Goal: Task Accomplishment & Management: Understand process/instructions

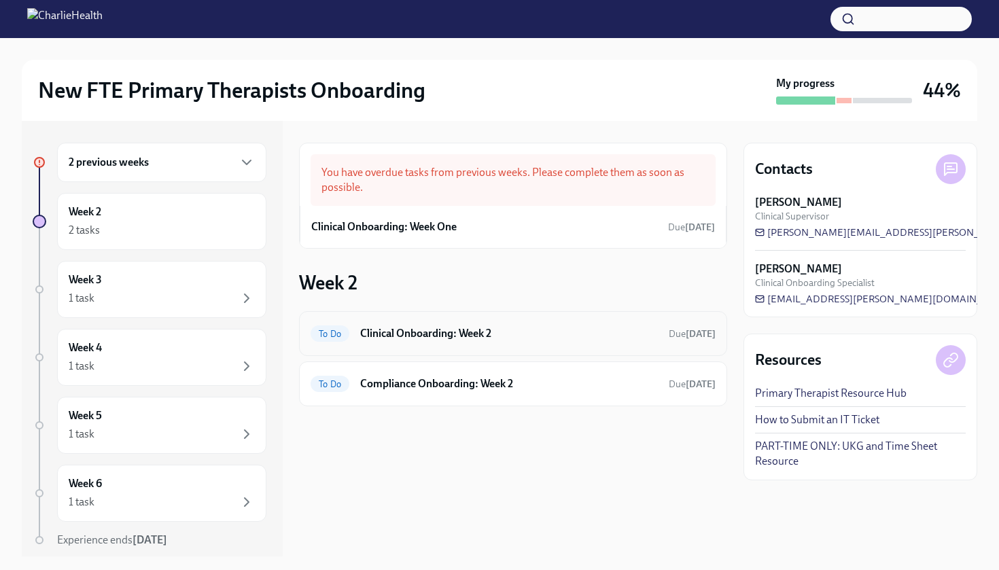
click at [413, 341] on div "To Do Clinical Onboarding: Week 2 Due in 3 days" at bounding box center [513, 334] width 405 height 22
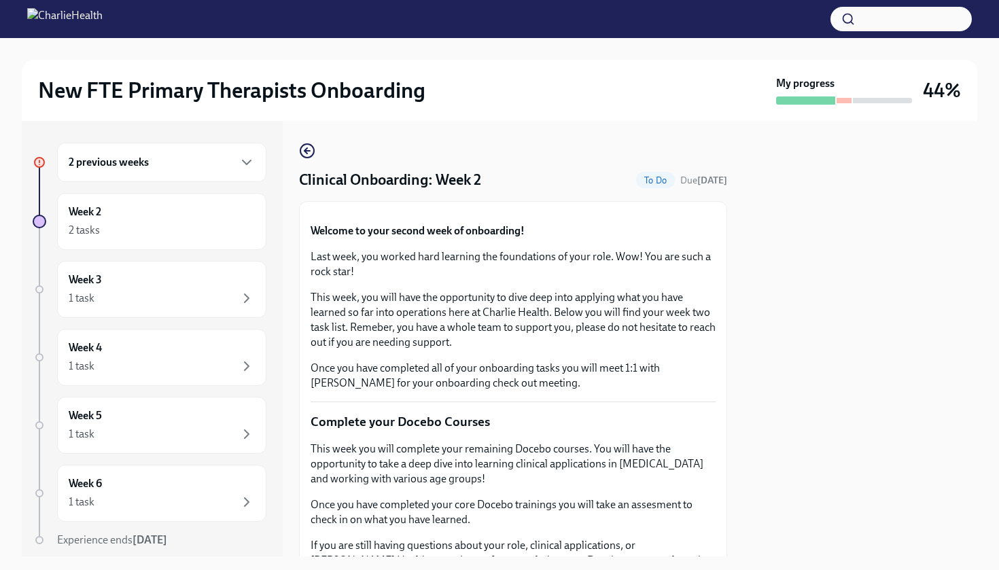
click at [773, 371] on div at bounding box center [860, 339] width 234 height 436
click at [773, 370] on div at bounding box center [860, 339] width 234 height 436
click at [773, 369] on div at bounding box center [860, 339] width 234 height 436
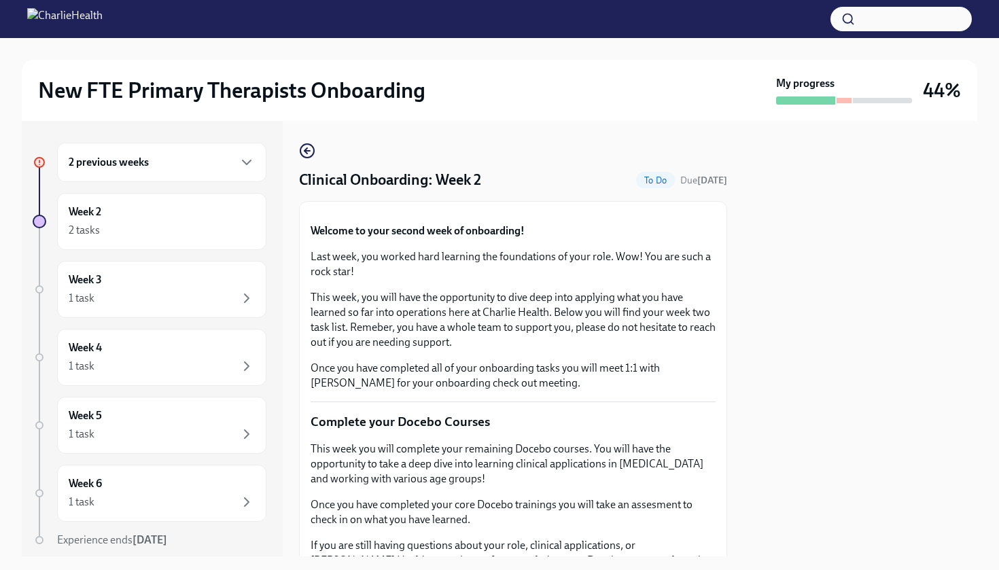
click at [773, 369] on div at bounding box center [860, 339] width 234 height 436
click at [773, 367] on div at bounding box center [860, 339] width 234 height 436
click at [308, 155] on icon "button" at bounding box center [307, 151] width 16 height 16
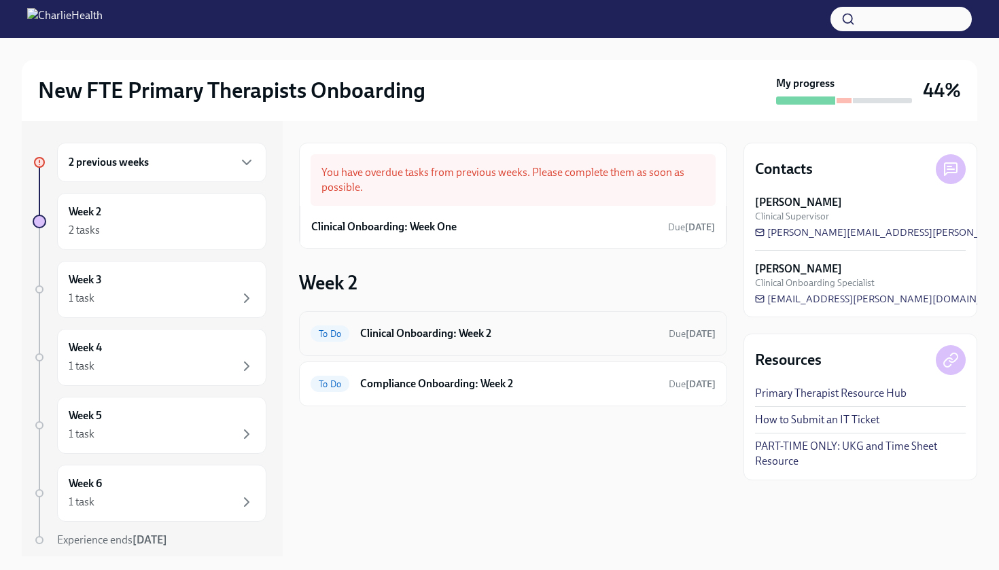
click at [440, 332] on h6 "Clinical Onboarding: Week 2" at bounding box center [509, 333] width 298 height 15
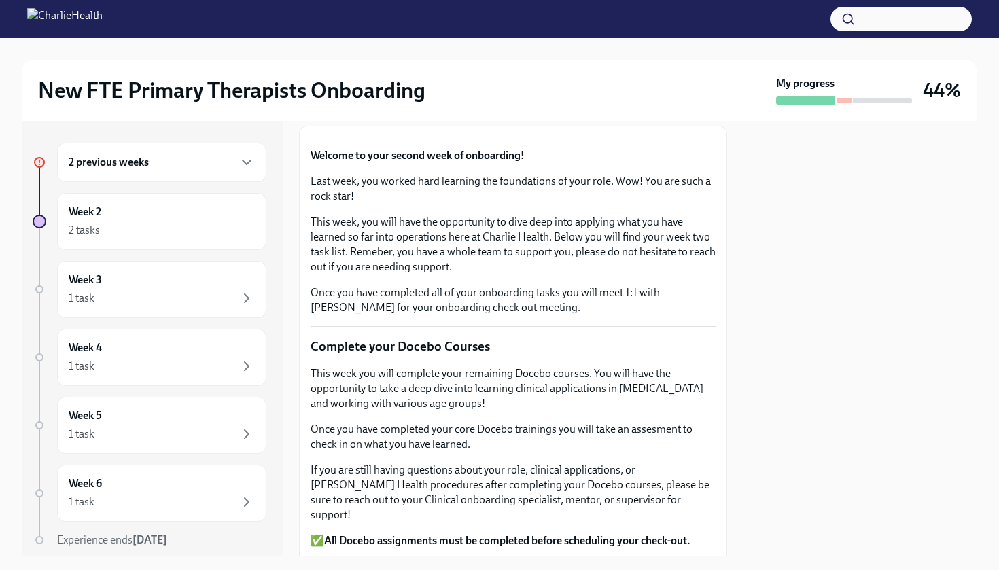
click at [440, 137] on button "Zoom image" at bounding box center [513, 137] width 405 height 0
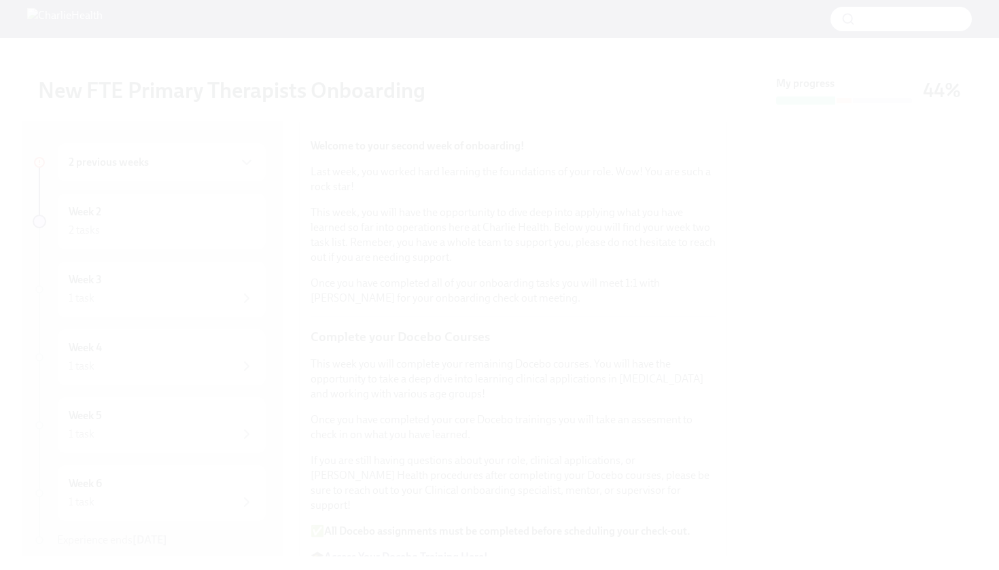
scroll to position [165, 0]
click at [909, 228] on button "Unzoom image" at bounding box center [499, 285] width 999 height 570
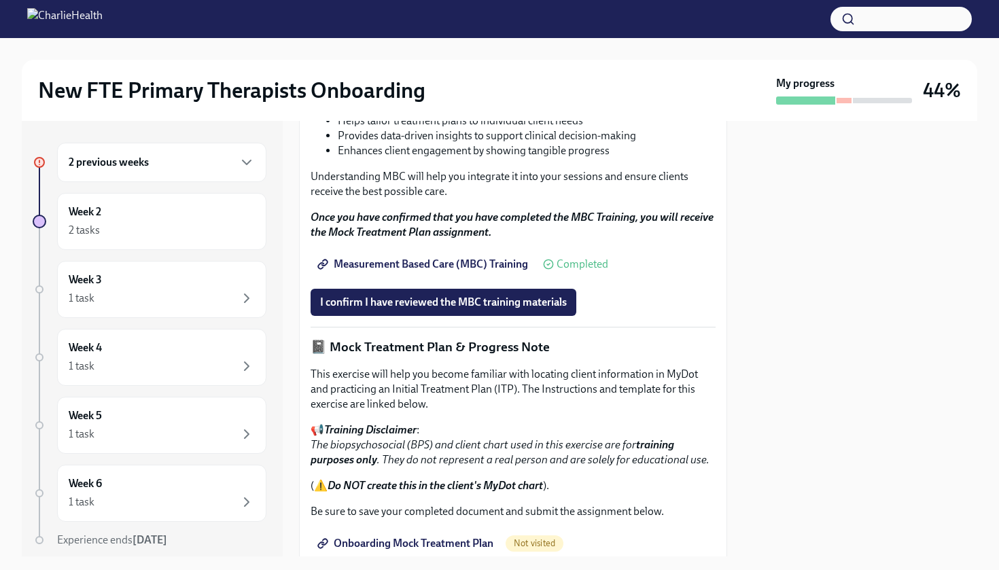
scroll to position [770, 0]
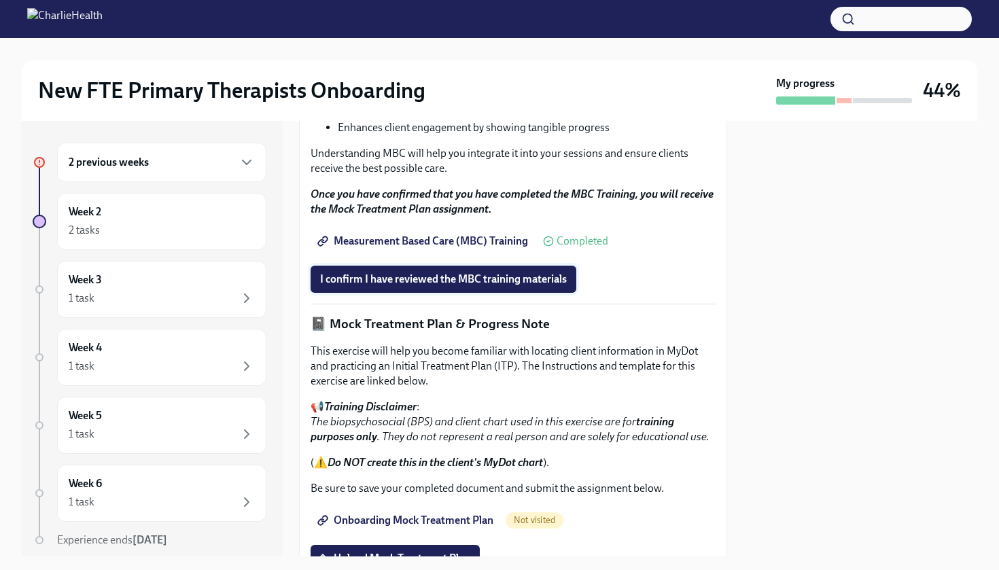
click at [487, 286] on span "I confirm I have reviewed the MBC training materials" at bounding box center [443, 280] width 247 height 14
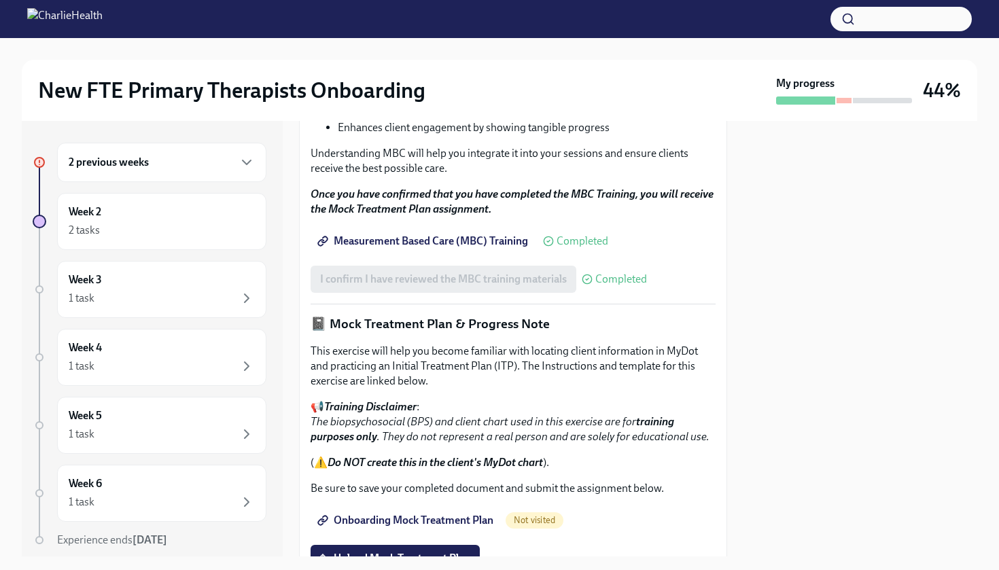
click at [830, 489] on div at bounding box center [860, 339] width 234 height 436
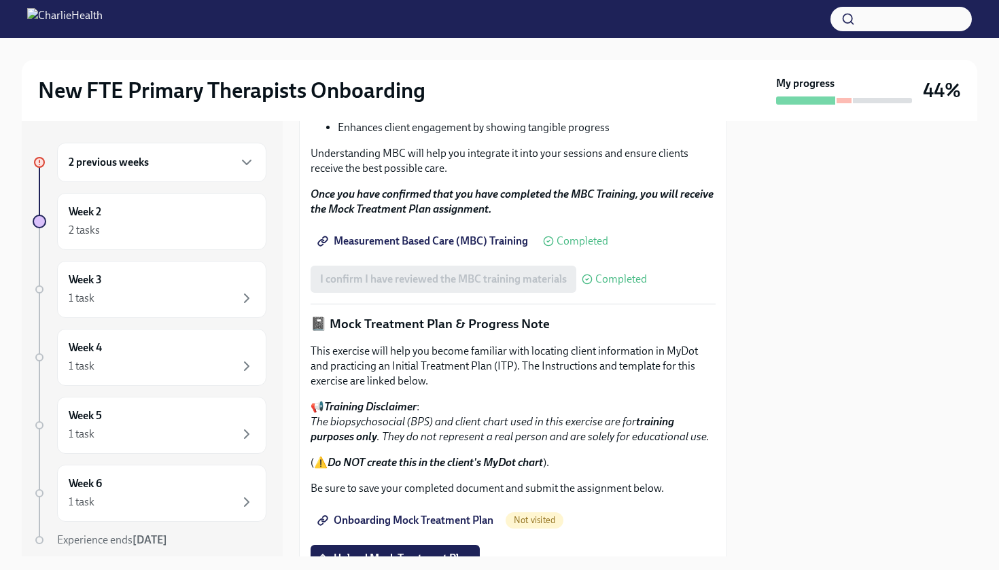
click at [827, 493] on div at bounding box center [860, 339] width 234 height 436
click at [828, 492] on div at bounding box center [860, 339] width 234 height 436
click at [798, 195] on div at bounding box center [860, 339] width 234 height 436
click at [883, 285] on div at bounding box center [860, 339] width 234 height 436
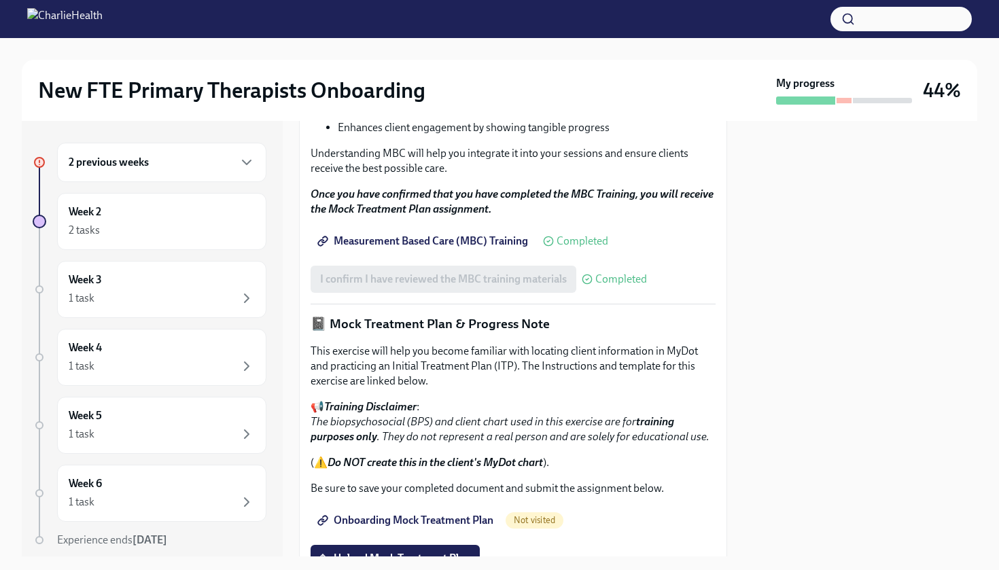
click at [883, 285] on div at bounding box center [860, 339] width 234 height 436
click at [758, 392] on div at bounding box center [860, 339] width 234 height 436
click at [757, 391] on div at bounding box center [860, 339] width 234 height 436
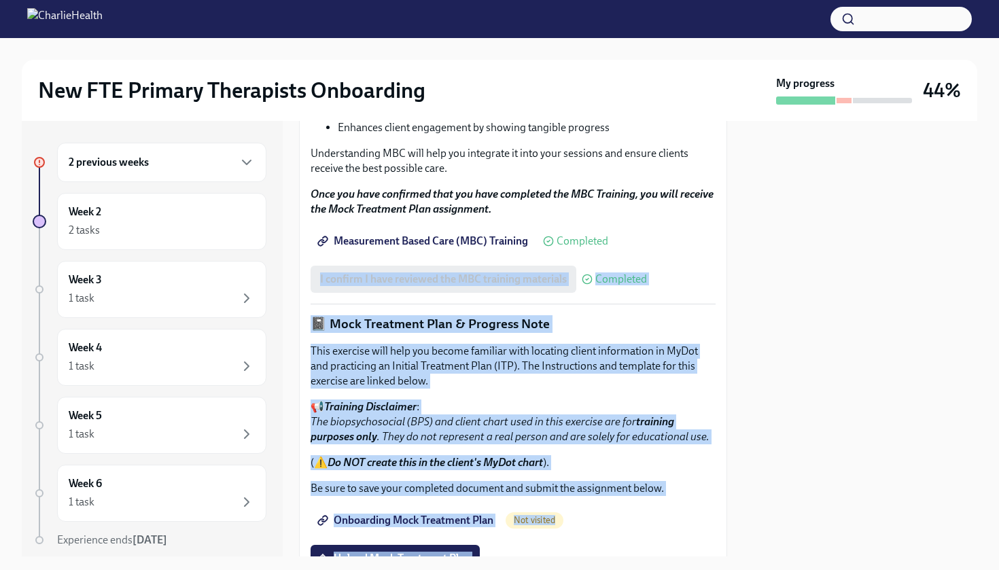
drag, startPoint x: 756, startPoint y: 390, endPoint x: 718, endPoint y: 434, distance: 57.8
click at [718, 434] on div "2 previous weeks Week 2 2 tasks Week 3 1 task Week 4 1 task Week 5 1 task Week …" at bounding box center [500, 339] width 956 height 436
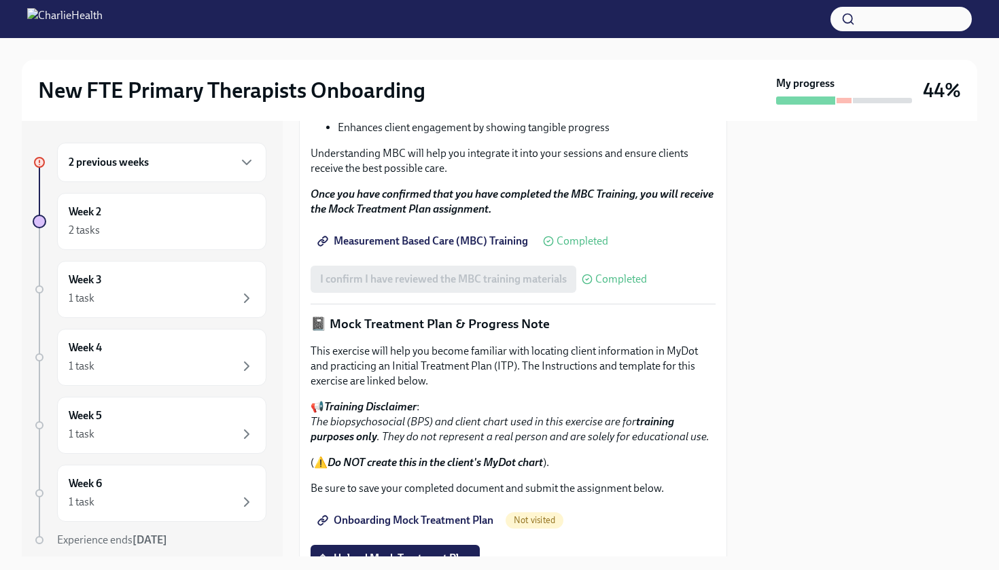
click at [741, 438] on div "2 previous weeks Week 2 2 tasks Week 3 1 task Week 4 1 task Week 5 1 task Week …" at bounding box center [500, 339] width 956 height 436
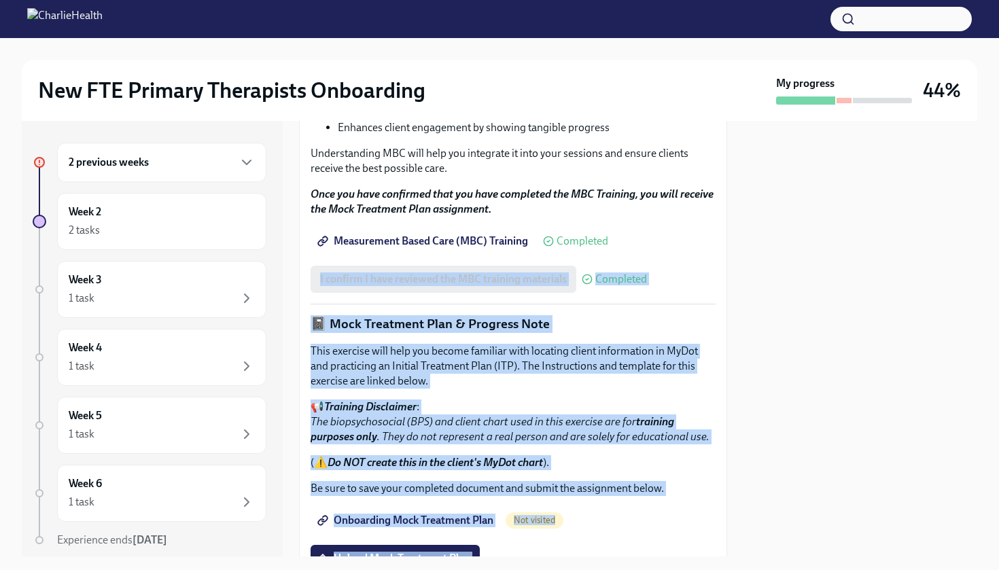
drag, startPoint x: 741, startPoint y: 438, endPoint x: 729, endPoint y: 437, distance: 11.6
click at [729, 438] on div "2 previous weeks Week 2 2 tasks Week 3 1 task Week 4 1 task Week 5 1 task Week …" at bounding box center [500, 339] width 956 height 436
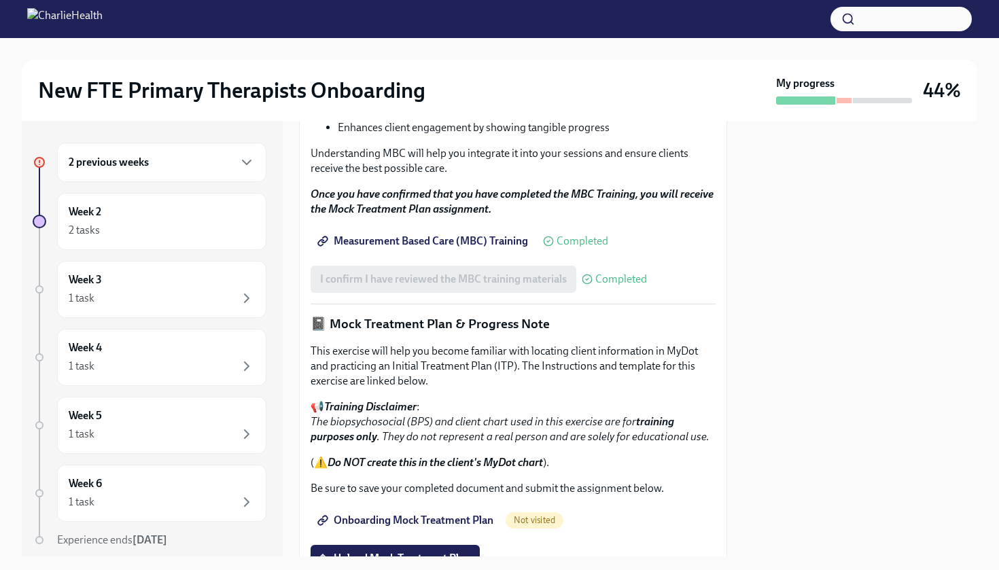
click at [791, 512] on div at bounding box center [860, 339] width 234 height 436
drag, startPoint x: 791, startPoint y: 511, endPoint x: 743, endPoint y: 514, distance: 47.7
click at [743, 514] on div at bounding box center [860, 339] width 234 height 436
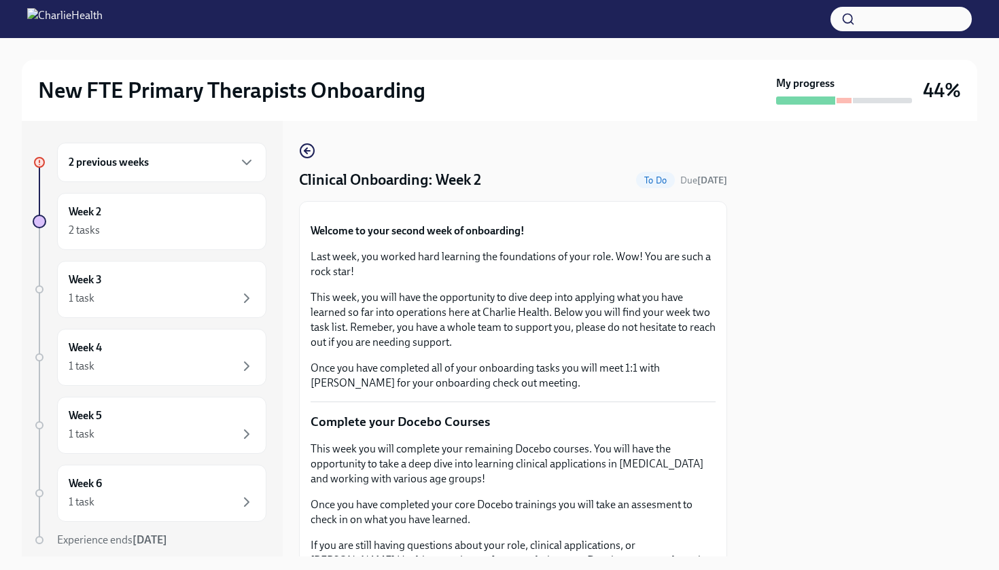
click at [799, 402] on div at bounding box center [860, 339] width 234 height 436
click at [914, 396] on div at bounding box center [860, 339] width 234 height 436
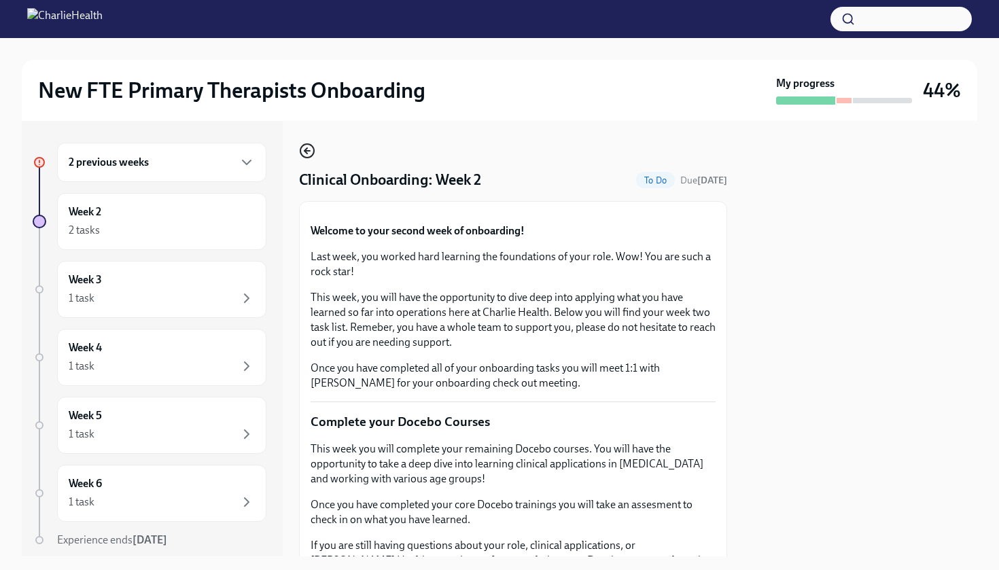
click at [311, 145] on circle "button" at bounding box center [307, 151] width 14 height 14
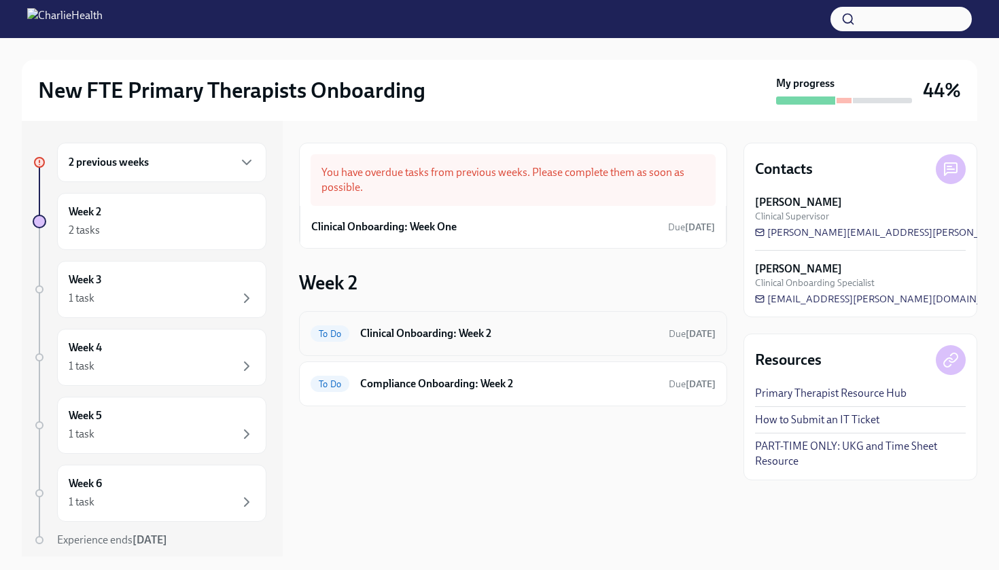
click at [503, 334] on h6 "Clinical Onboarding: Week 2" at bounding box center [509, 333] width 298 height 15
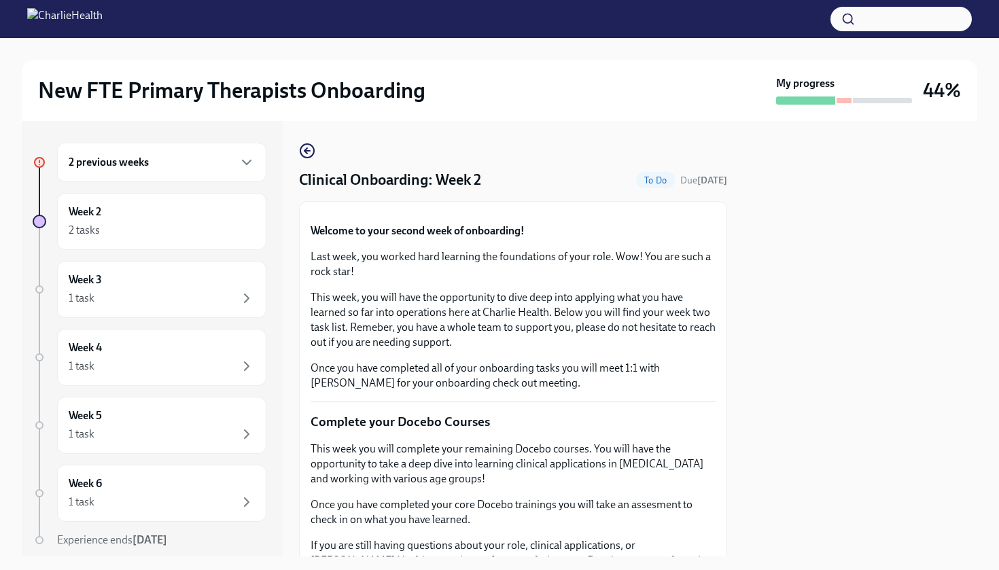
click at [985, 314] on div "New FTE Primary Therapists Onboarding My progress 44% 2 previous weeks Week 2 2…" at bounding box center [499, 297] width 999 height 519
click at [986, 314] on div "New FTE Primary Therapists Onboarding My progress 44% 2 previous weeks Week 2 2…" at bounding box center [499, 297] width 999 height 519
drag, startPoint x: 964, startPoint y: 372, endPoint x: 913, endPoint y: 367, distance: 50.5
click at [913, 371] on div "New FTE Primary Therapists Onboarding My progress 44% 2 previous weeks Week 2 2…" at bounding box center [499, 297] width 999 height 519
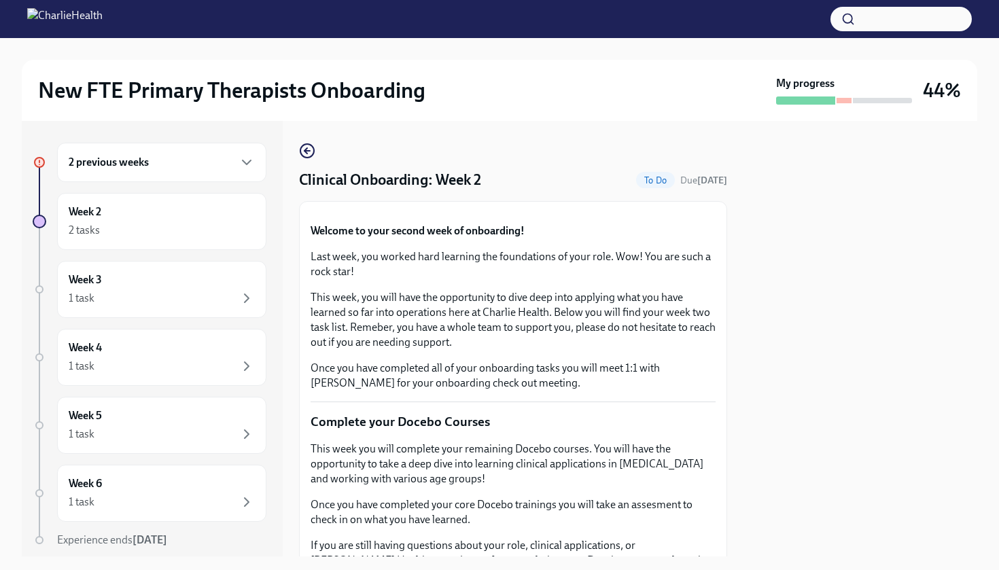
click at [913, 367] on div at bounding box center [860, 339] width 234 height 436
click at [310, 150] on icon "button" at bounding box center [307, 151] width 16 height 16
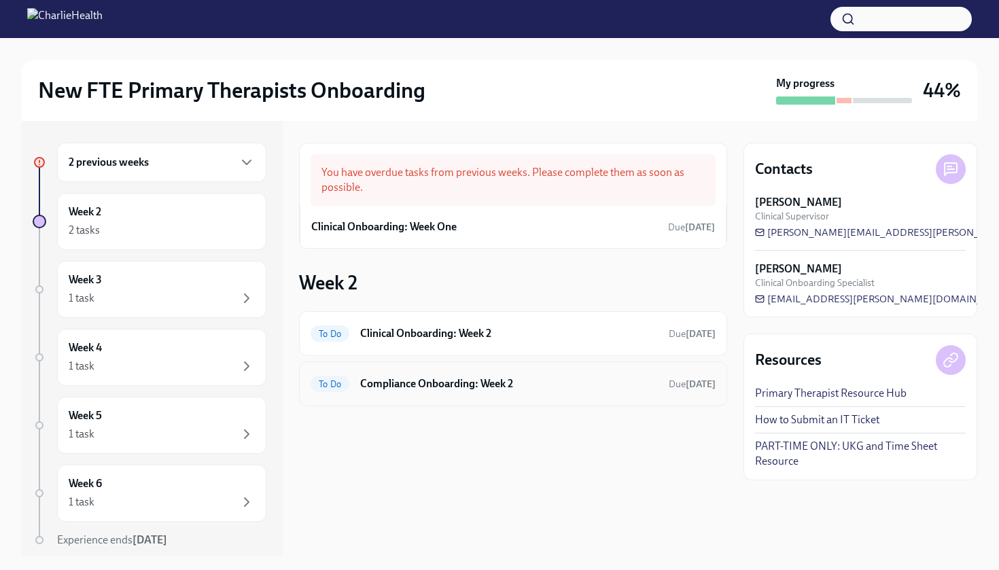
click at [528, 377] on h6 "Compliance Onboarding: Week 2" at bounding box center [509, 384] width 298 height 15
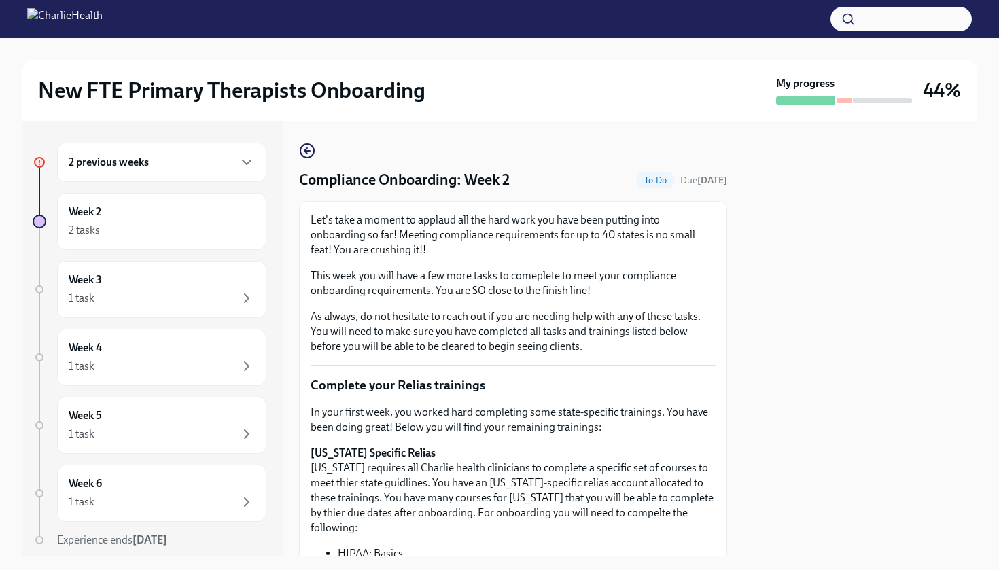
click at [528, 377] on p "Complete your Relias trainings" at bounding box center [513, 386] width 405 height 18
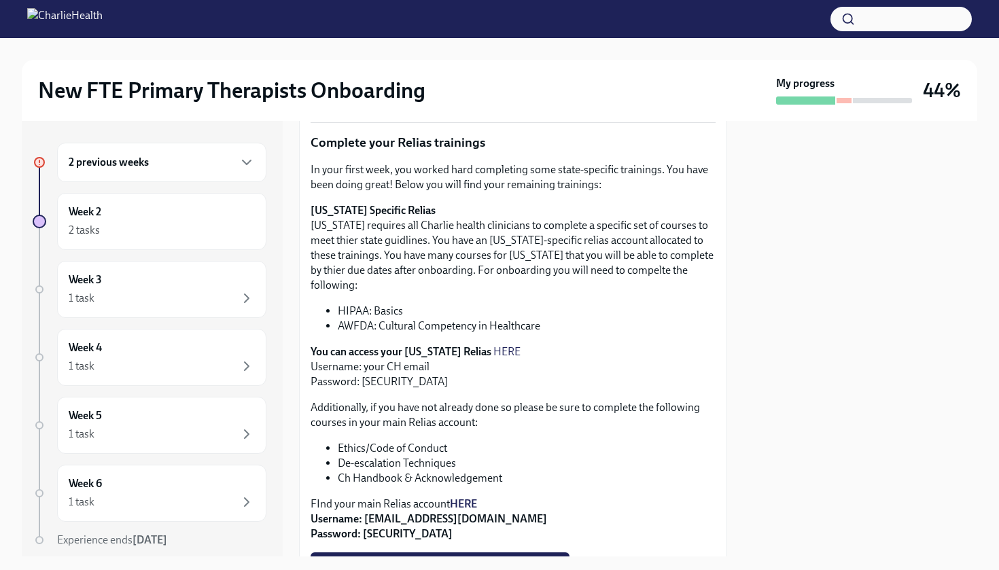
click at [528, 377] on div "In your first week, you worked hard completing some state-specific trainings. Y…" at bounding box center [513, 351] width 405 height 379
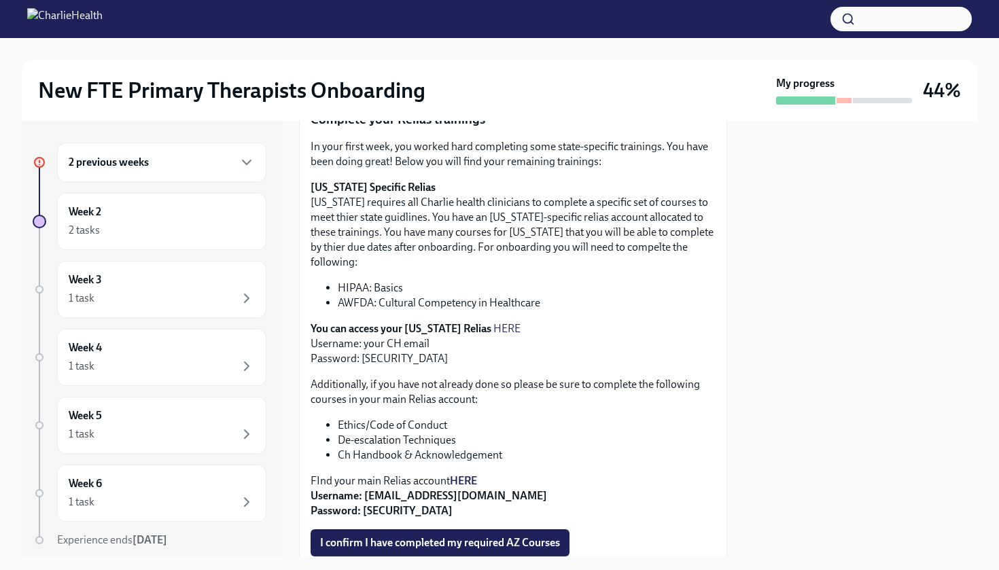
scroll to position [281, 0]
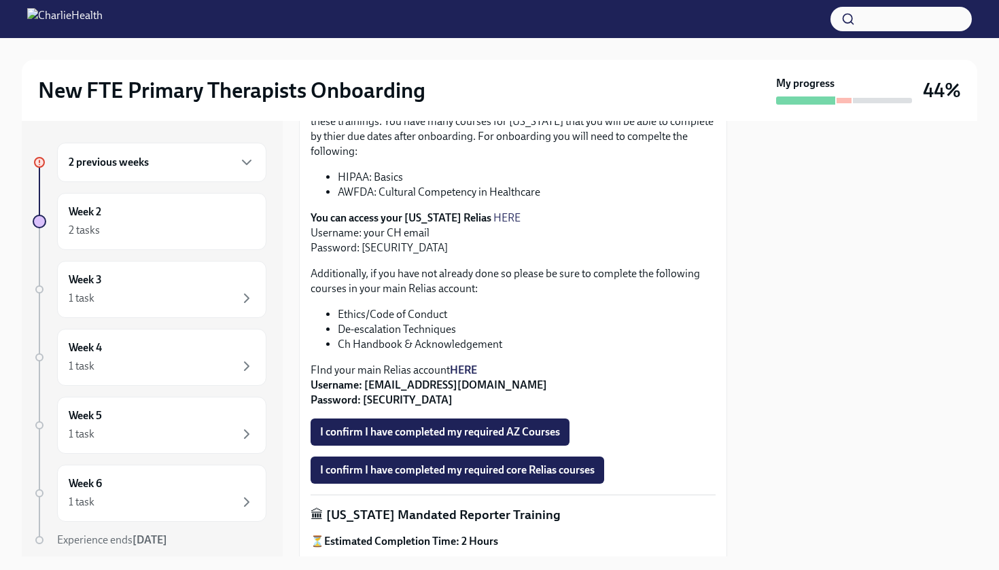
click at [528, 377] on div "Let's take a moment to applaud all the hard work you have been putting into onb…" at bounding box center [513, 319] width 405 height 966
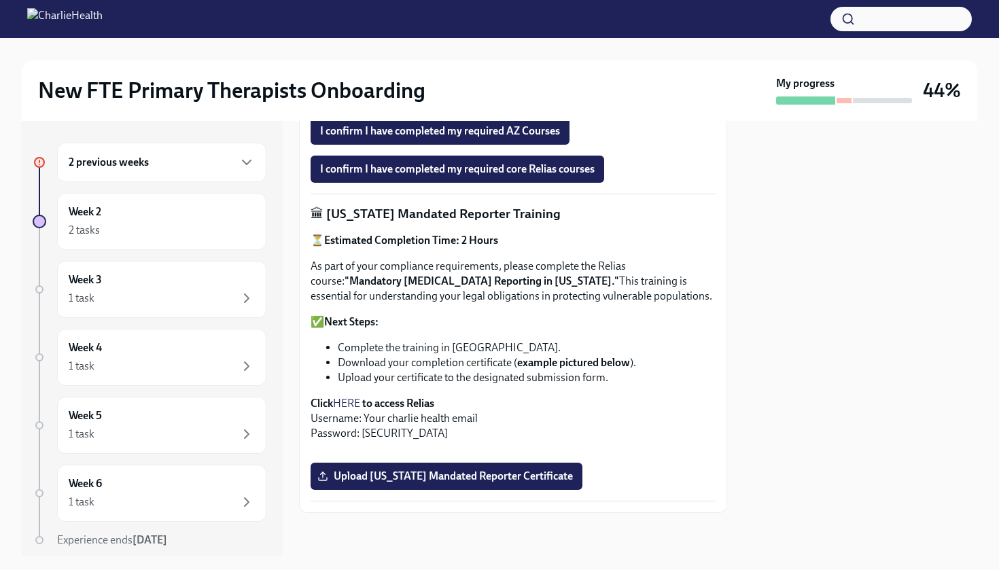
click at [528, 377] on div "Let's take a moment to applaud all the hard work you have been putting into onb…" at bounding box center [513, 18] width 405 height 966
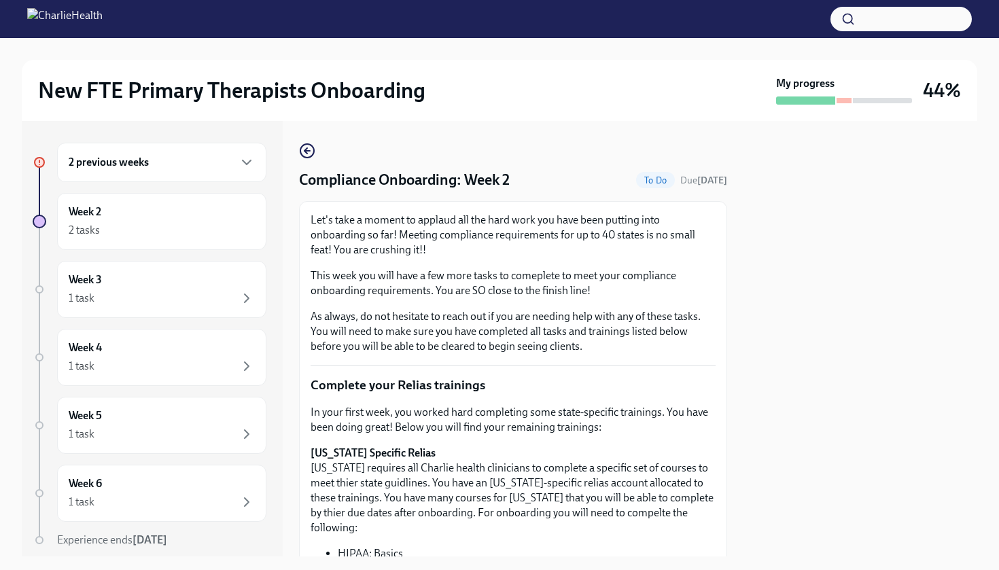
scroll to position [0, 0]
click at [311, 153] on icon "button" at bounding box center [307, 151] width 16 height 16
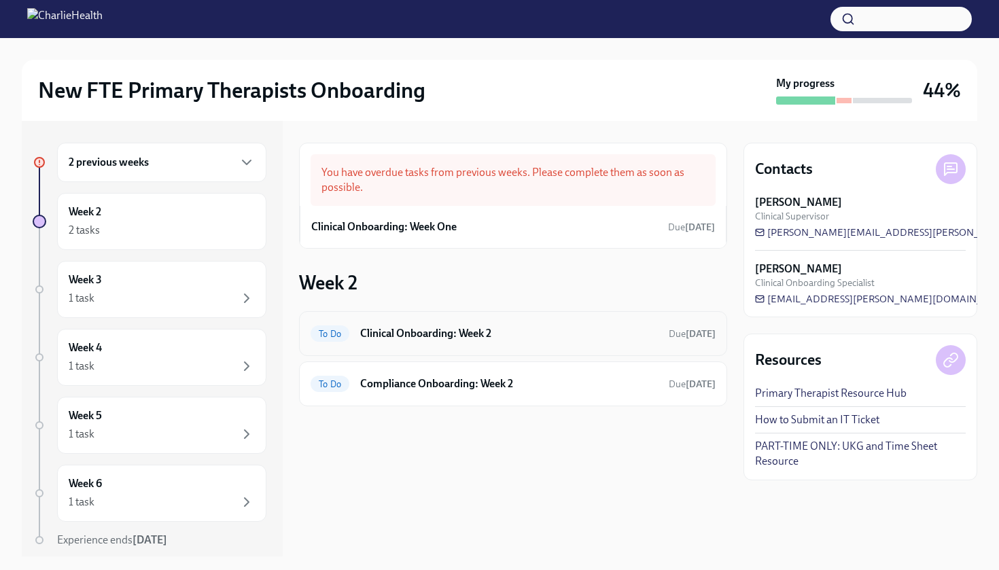
click at [507, 336] on h6 "Clinical Onboarding: Week 2" at bounding box center [509, 333] width 298 height 15
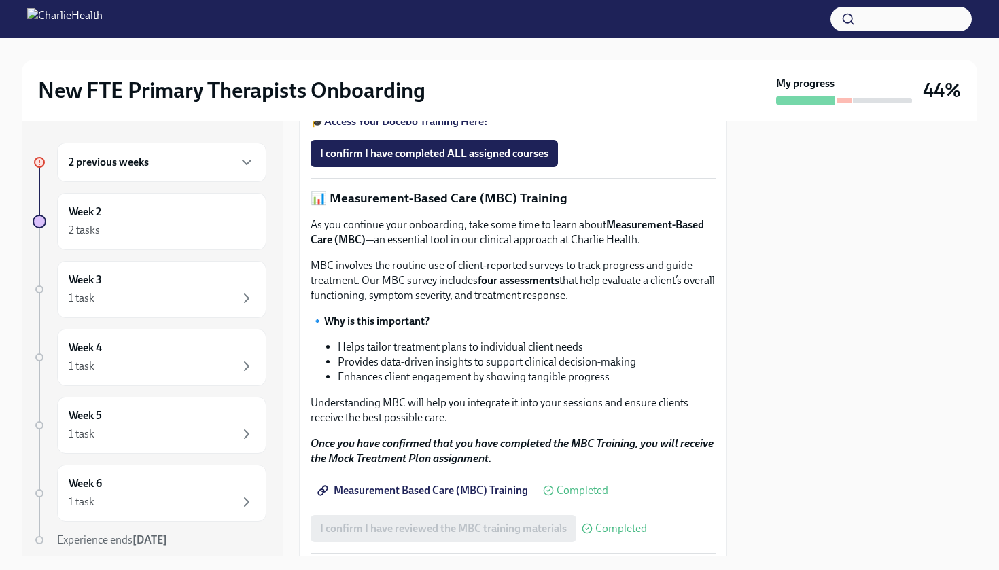
click at [507, 336] on div "Welcome to your second week of onboarding! Last week, you worked hard learning …" at bounding box center [513, 519] width 405 height 1655
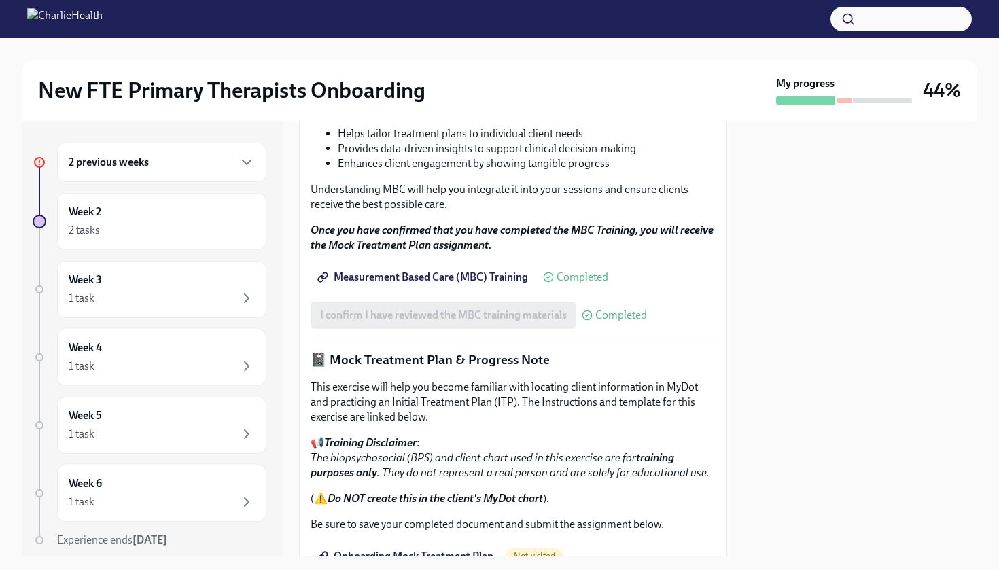
click at [507, 253] on div "As you continue your onboarding, take some time to learn about Measurement-Base…" at bounding box center [513, 128] width 405 height 249
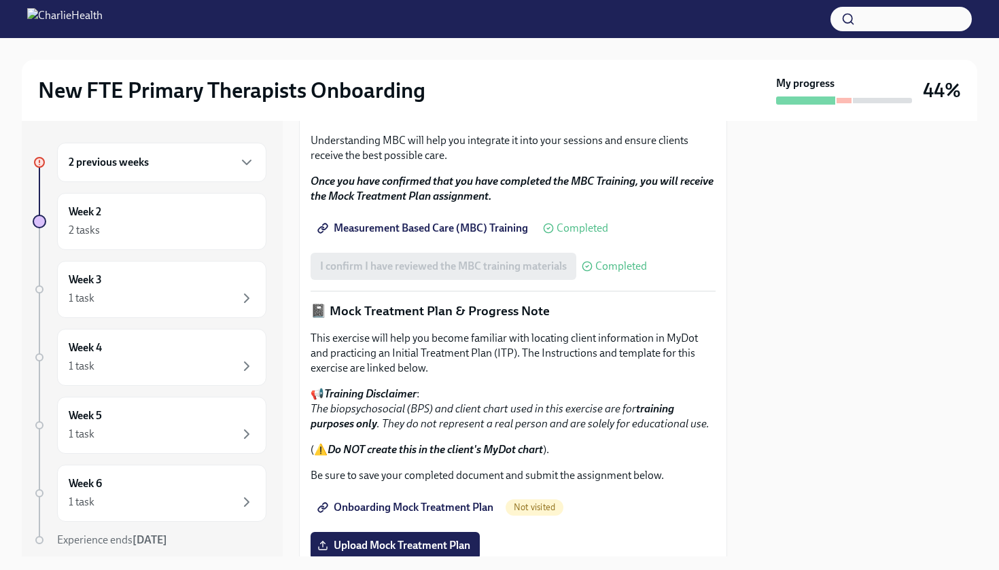
scroll to position [798, 0]
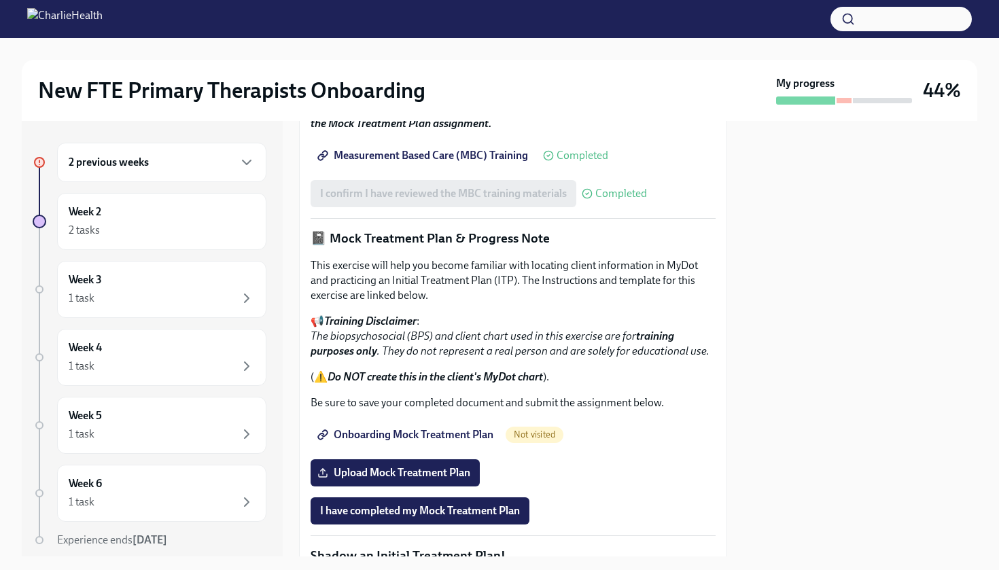
click at [507, 336] on div "Welcome to your second week of onboarding! Last week, you worked hard learning …" at bounding box center [513, 184] width 405 height 1655
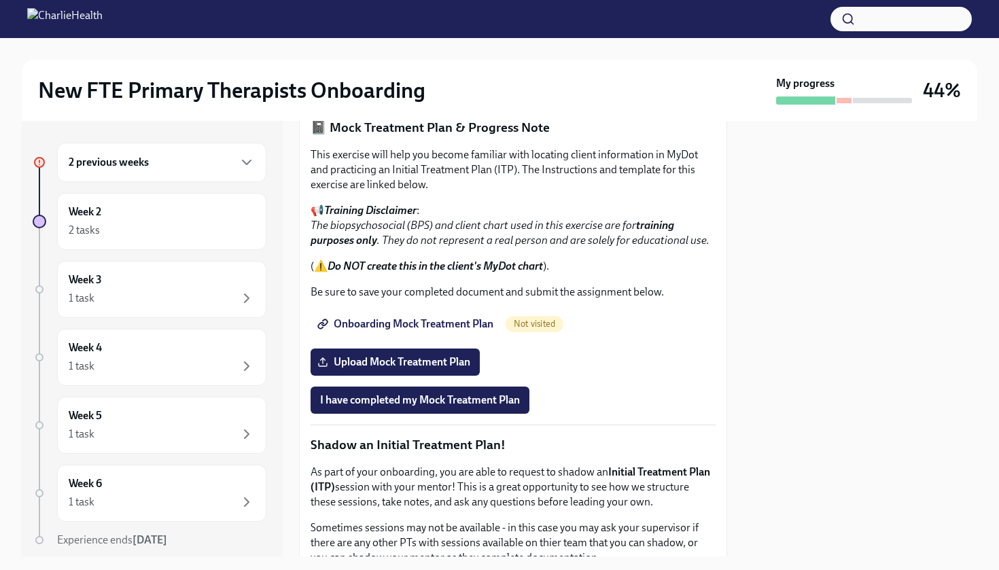
scroll to position [968, 0]
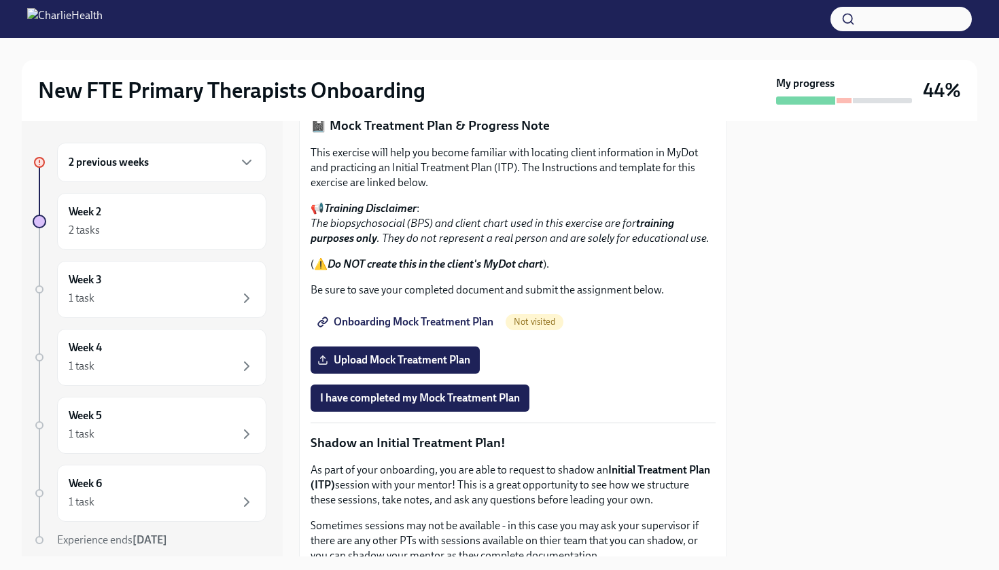
click at [472, 329] on span "Onboarding Mock Treatment Plan" at bounding box center [406, 322] width 173 height 14
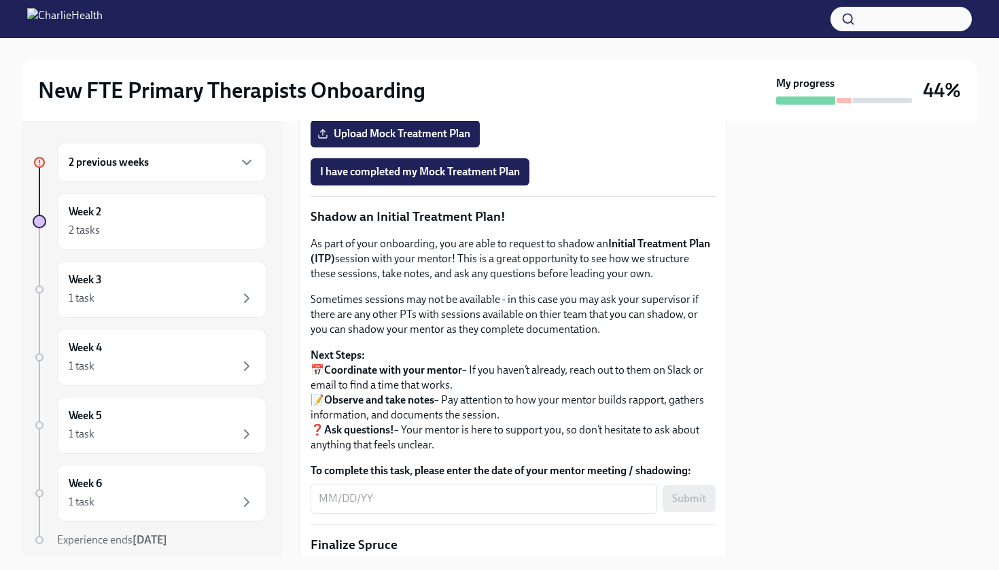
scroll to position [1197, 0]
